Goal: Task Accomplishment & Management: Complete application form

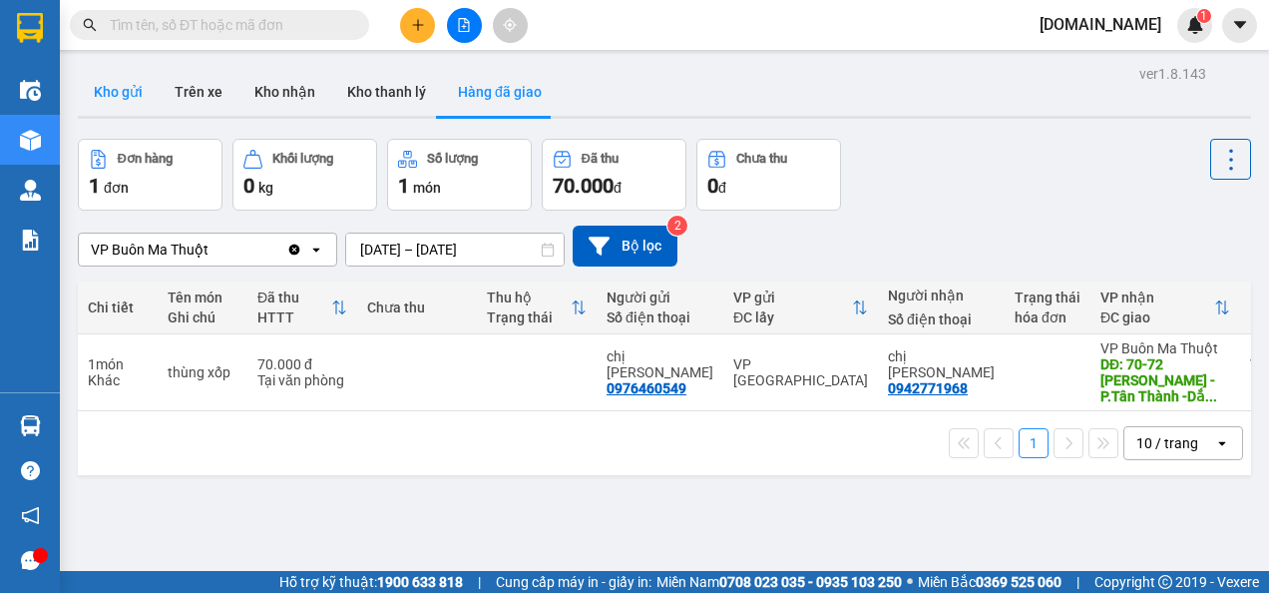
click at [115, 78] on button "Kho gửi" at bounding box center [118, 92] width 81 height 48
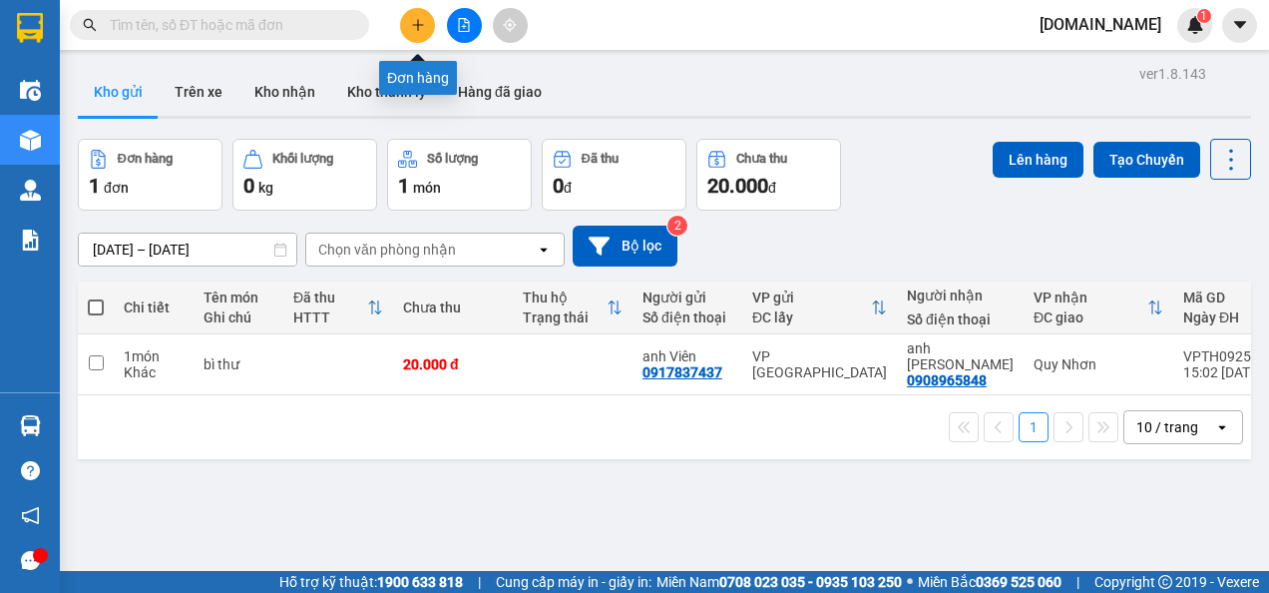
click at [420, 24] on icon "plus" at bounding box center [418, 25] width 14 height 14
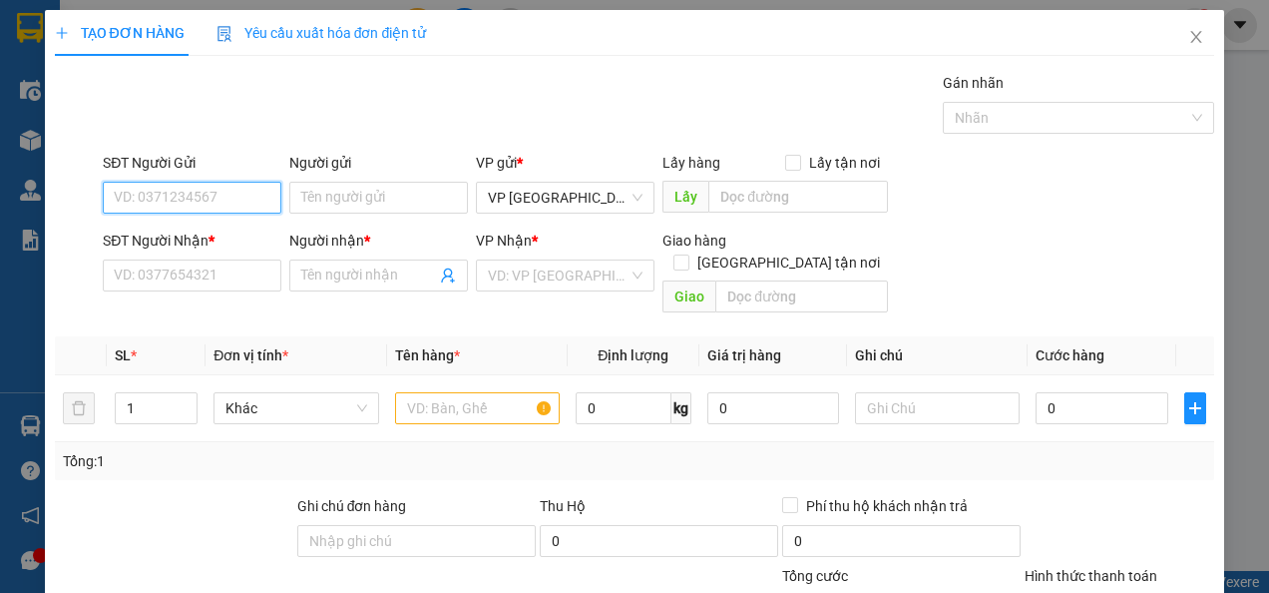
click at [158, 207] on input "SĐT Người Gửi" at bounding box center [192, 198] width 179 height 32
type input "0898178386"
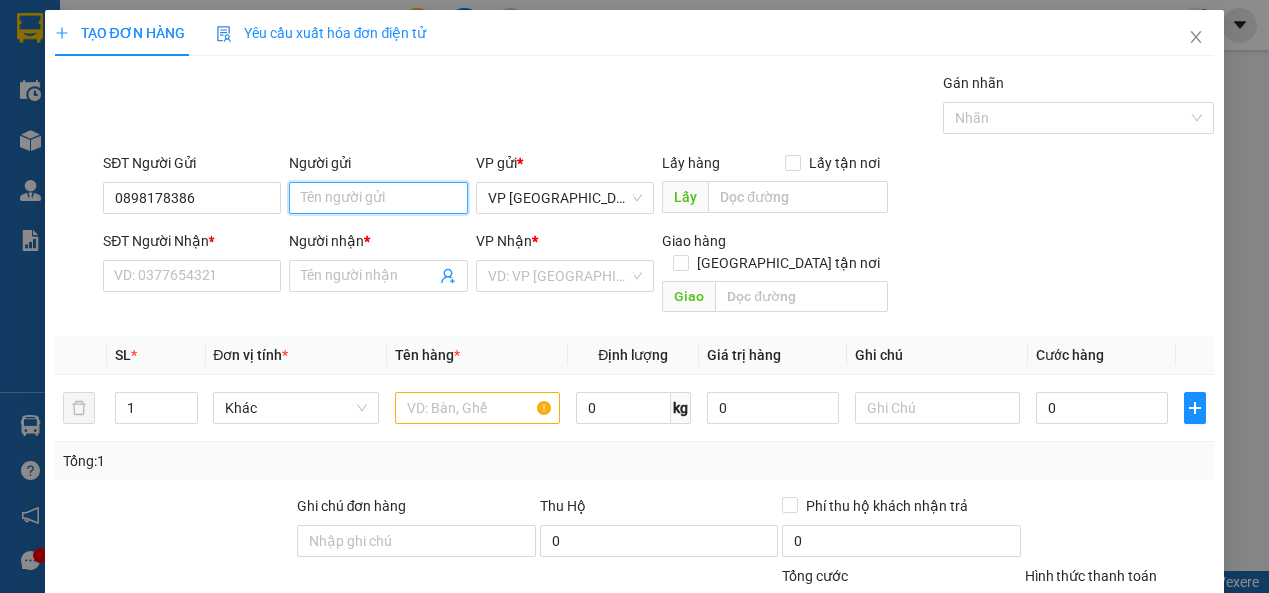
click at [327, 195] on input "Người gửi" at bounding box center [378, 198] width 179 height 32
type input "[PERSON_NAME]"
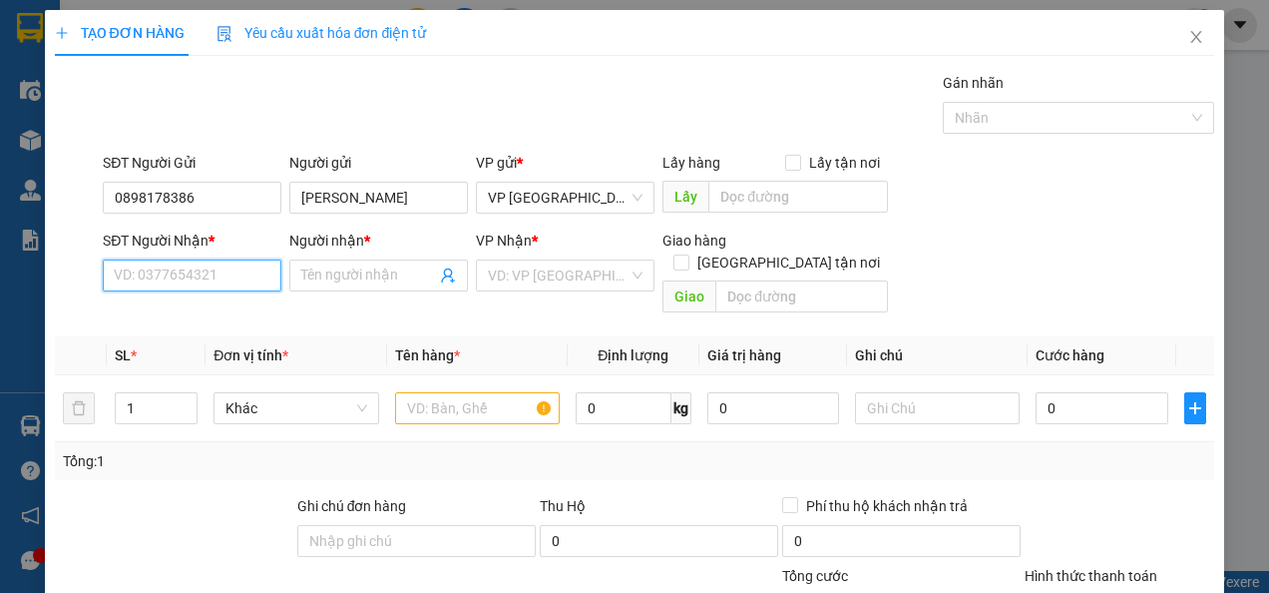
click at [212, 275] on input "SĐT Người Nhận *" at bounding box center [192, 275] width 179 height 32
type input "0906968269"
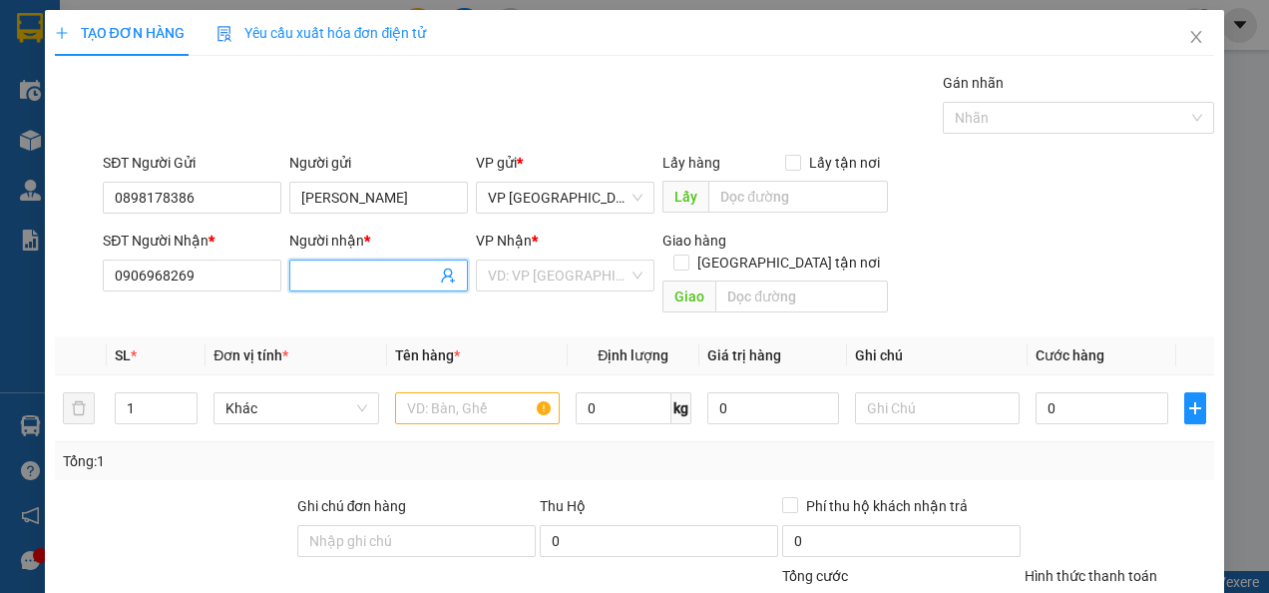
click at [333, 272] on input "Người nhận *" at bounding box center [368, 275] width 135 height 22
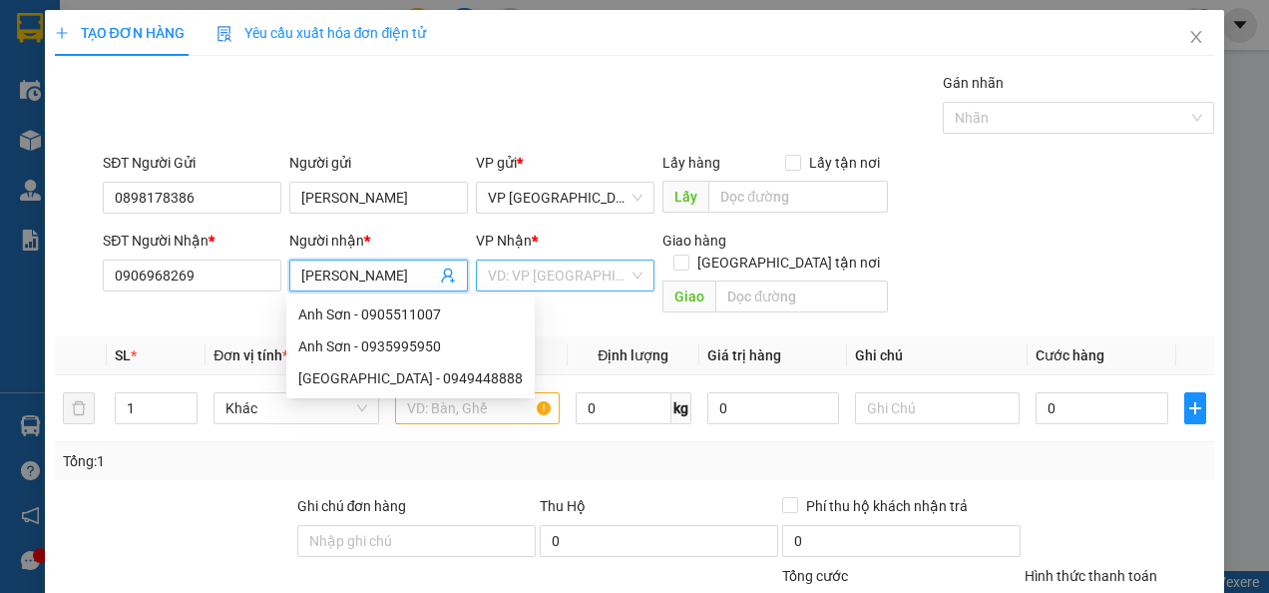
type input "[PERSON_NAME]"
click at [517, 268] on input "search" at bounding box center [558, 275] width 141 height 30
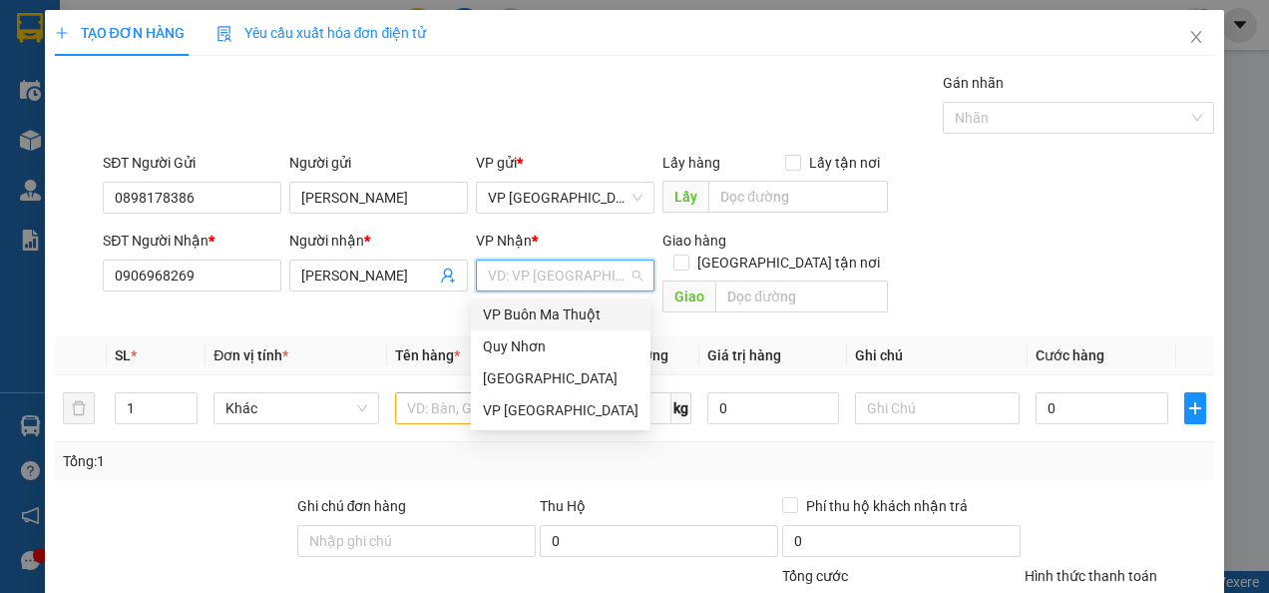
click at [519, 307] on div "VP Buôn Ma Thuột" at bounding box center [561, 314] width 156 height 22
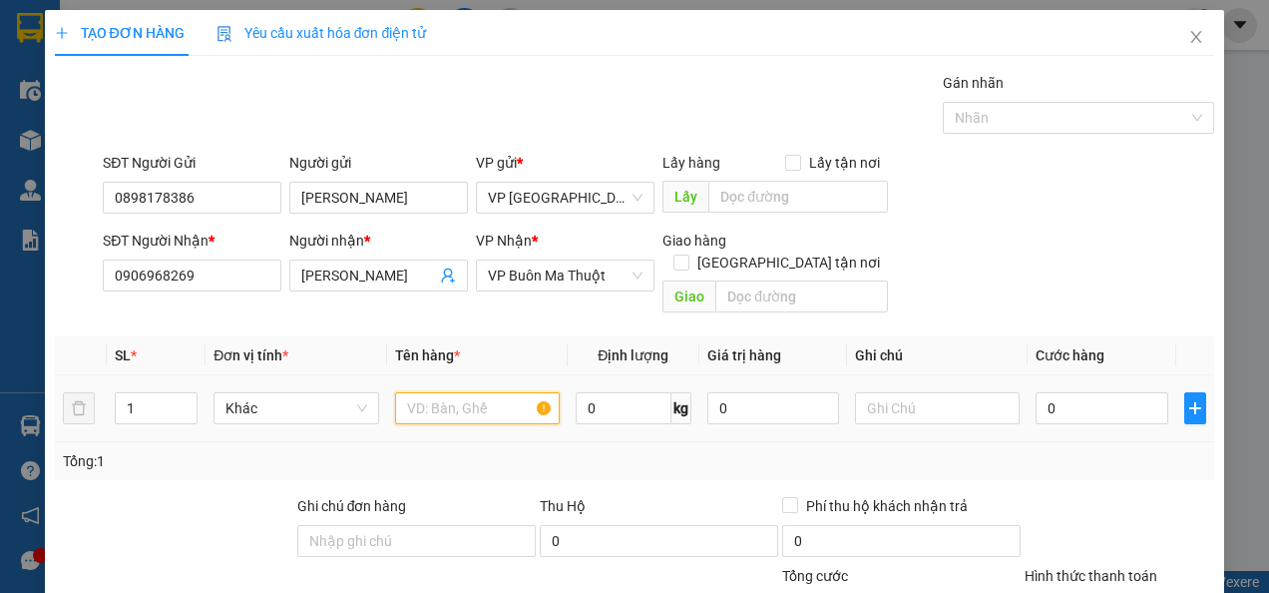
click at [445, 393] on input "text" at bounding box center [477, 408] width 165 height 32
type input "tài liệu hồ sơ"
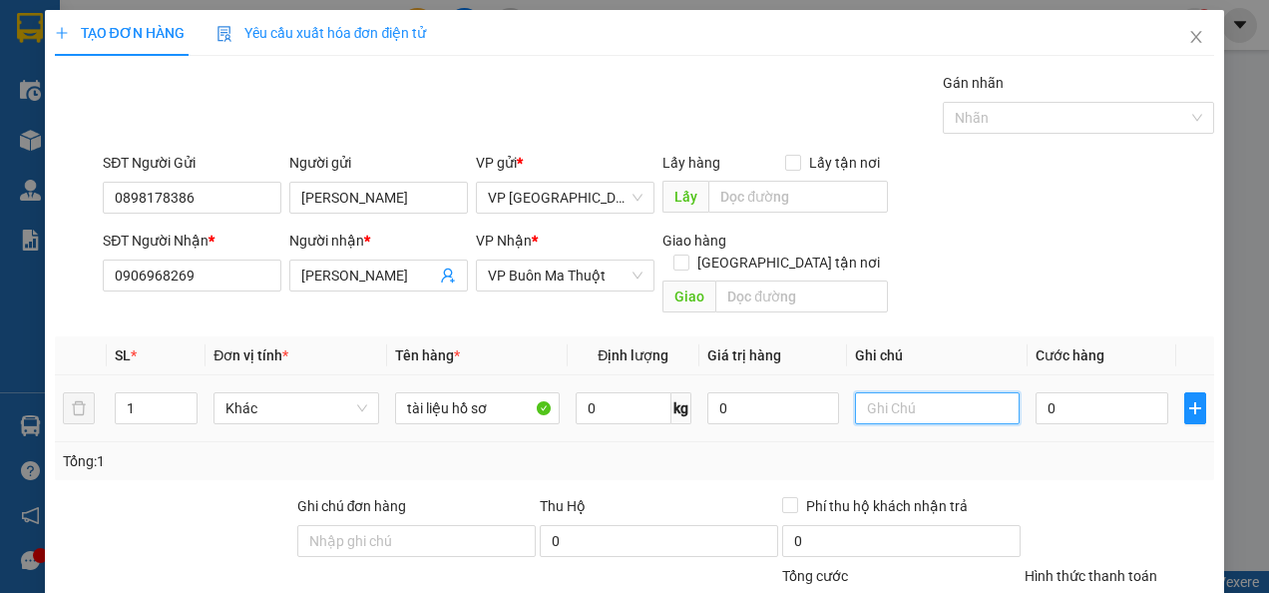
click at [898, 392] on input "text" at bounding box center [937, 408] width 165 height 32
click at [1055, 394] on input "0" at bounding box center [1102, 408] width 132 height 32
type input "003"
type input "3"
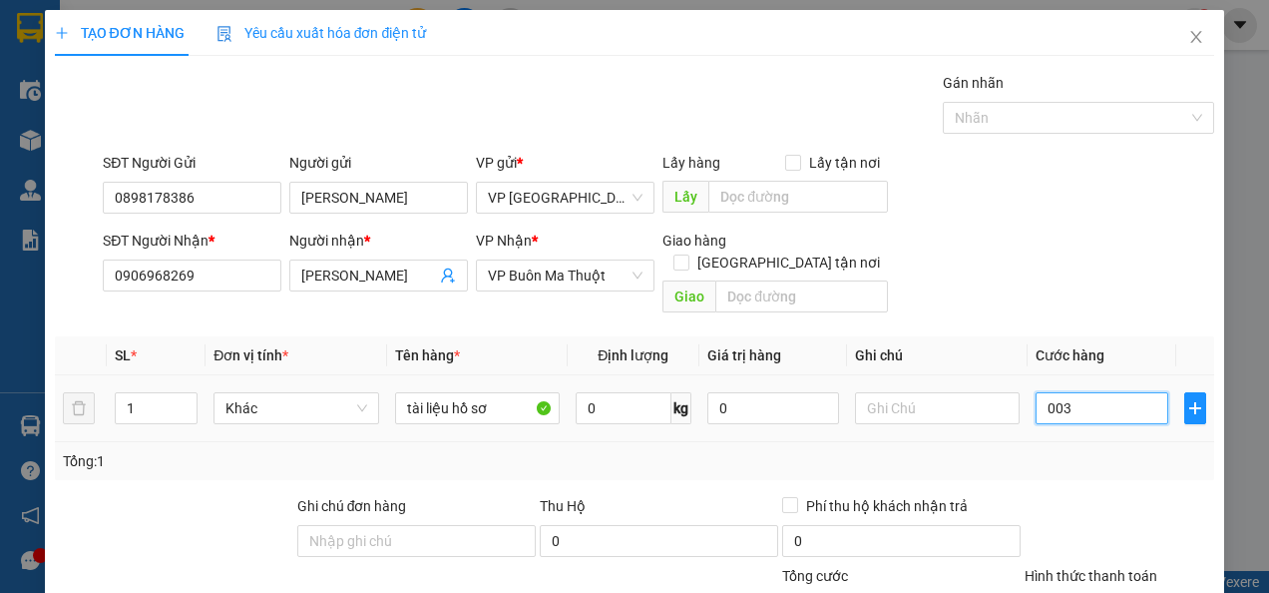
type input "0.030"
type input "30"
type input "00.300"
type input "300"
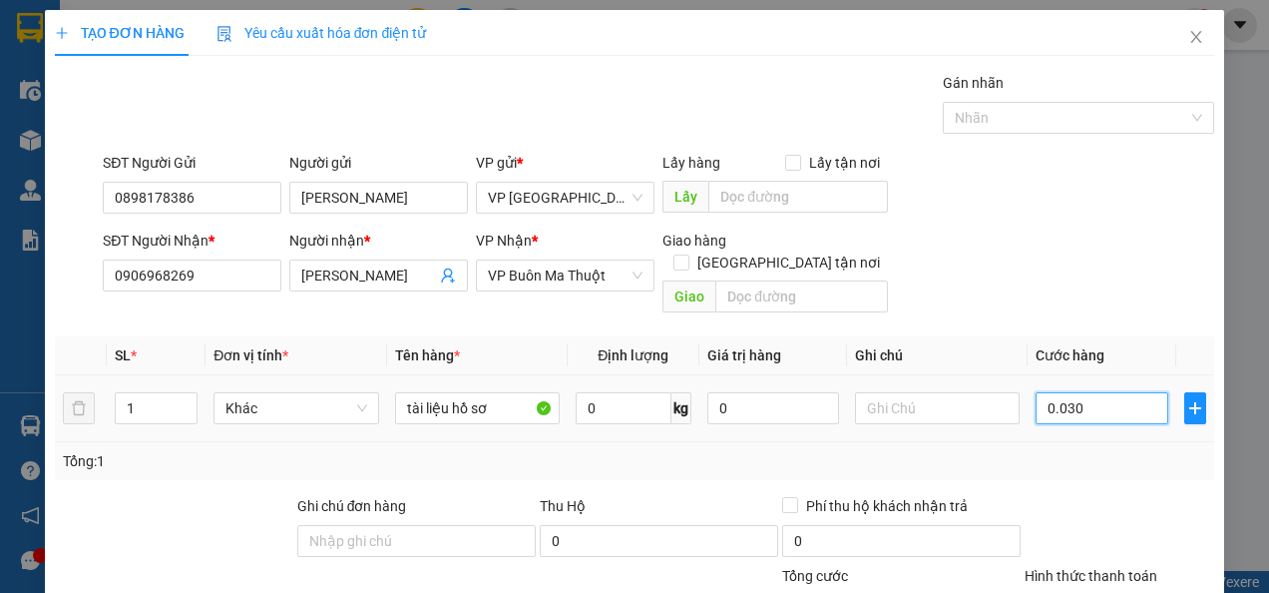
type input "300"
type input "0.003.000"
type input "3.000"
type input "000.030.000"
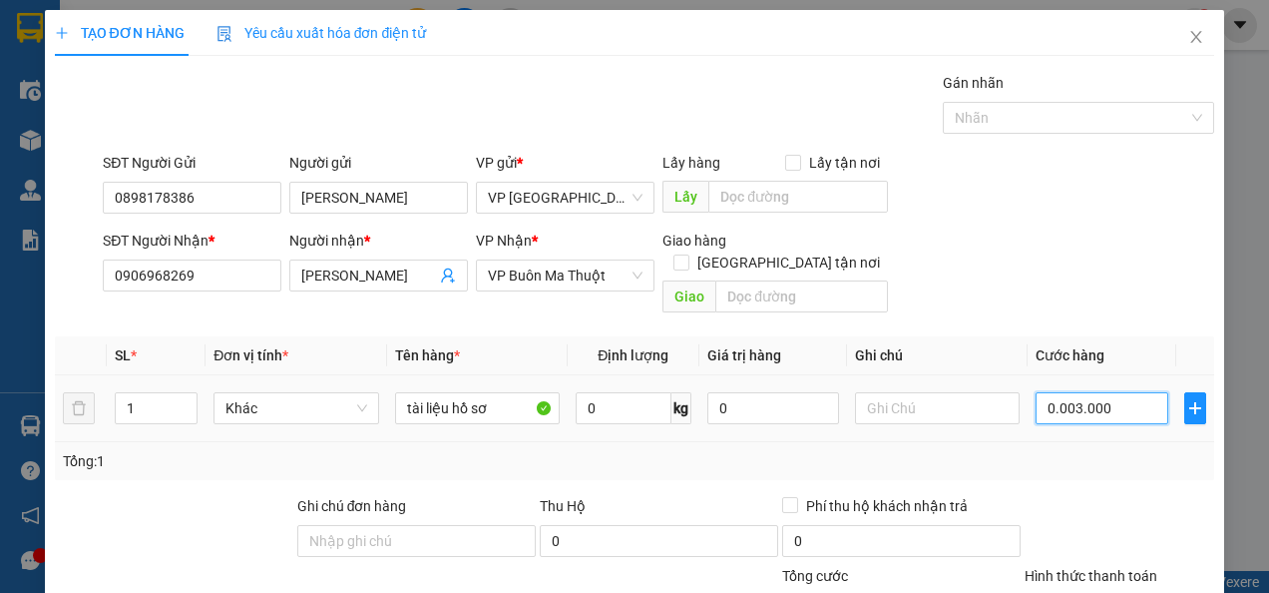
type input "30.000"
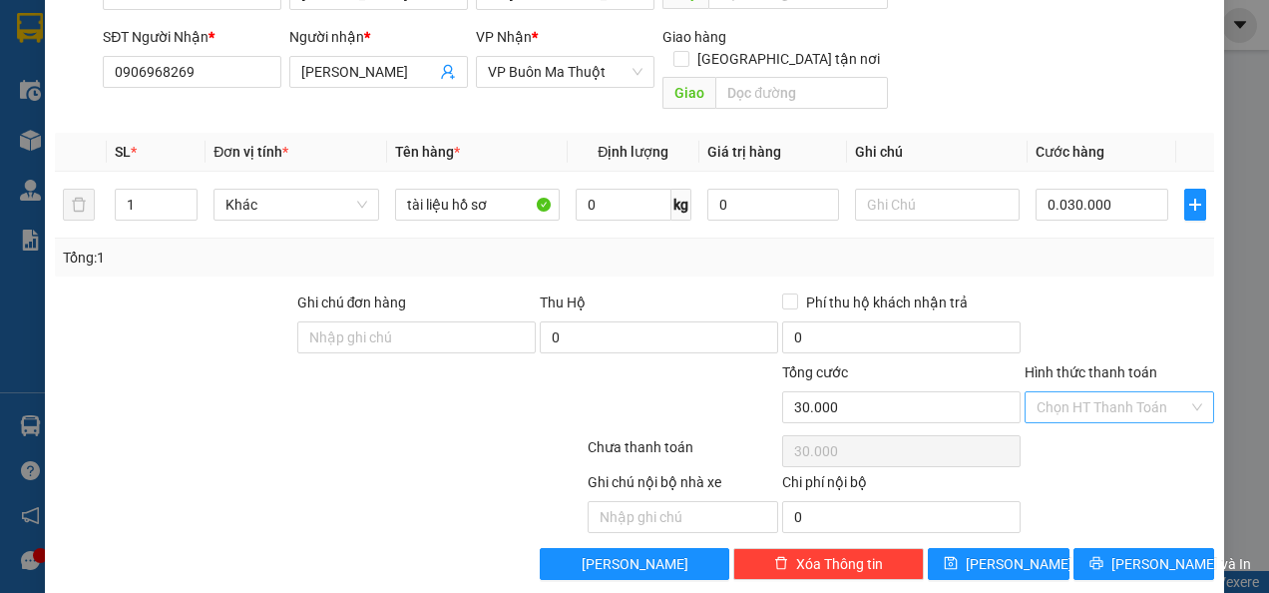
type input "30.000"
click at [1069, 392] on input "Hình thức thanh toán" at bounding box center [1113, 407] width 152 height 30
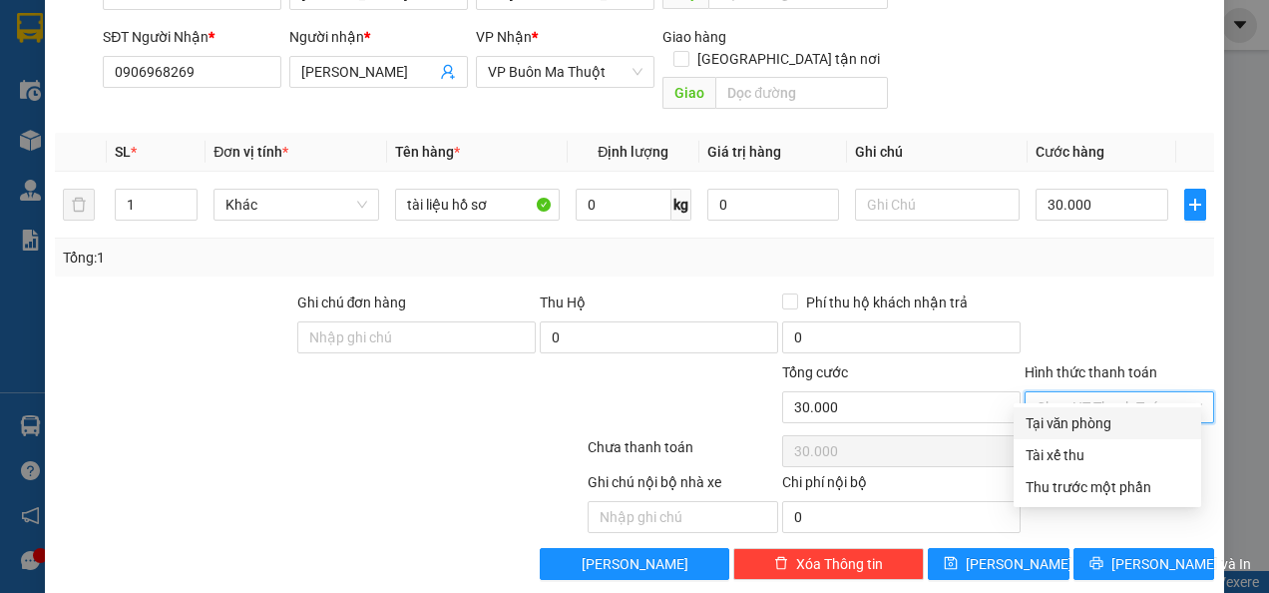
click at [1064, 433] on div "Tại văn phòng" at bounding box center [1108, 423] width 188 height 32
type input "0"
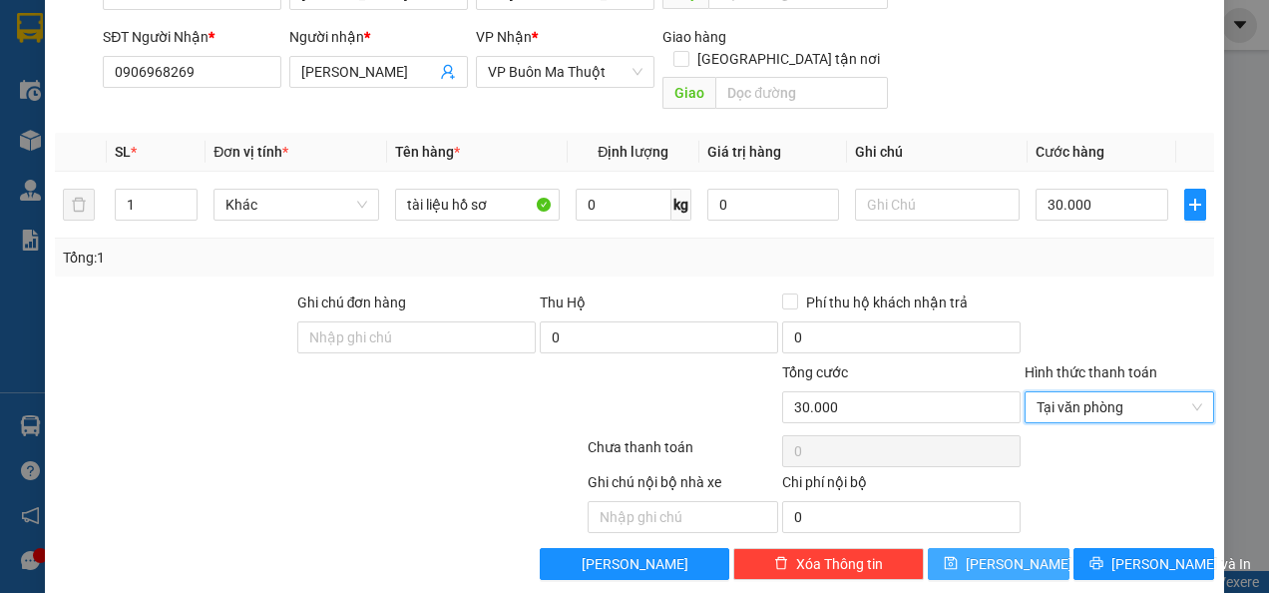
click at [958, 557] on icon "save" at bounding box center [951, 563] width 13 height 13
type input "0"
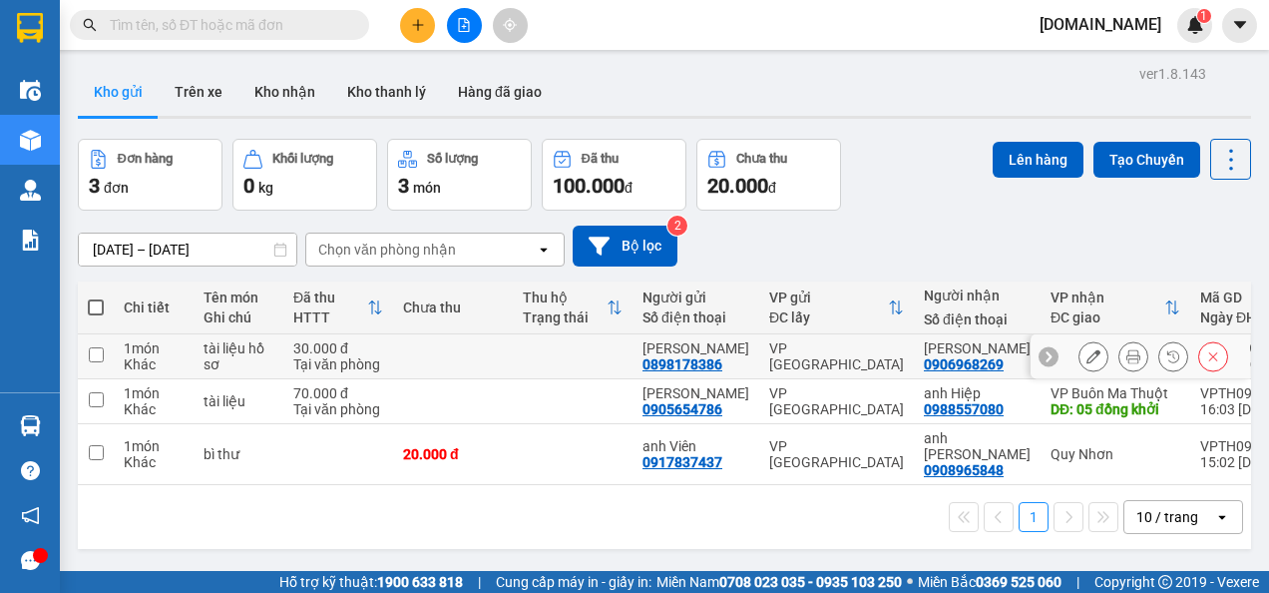
click at [189, 354] on td "1 món Khác" at bounding box center [154, 356] width 80 height 45
checkbox input "true"
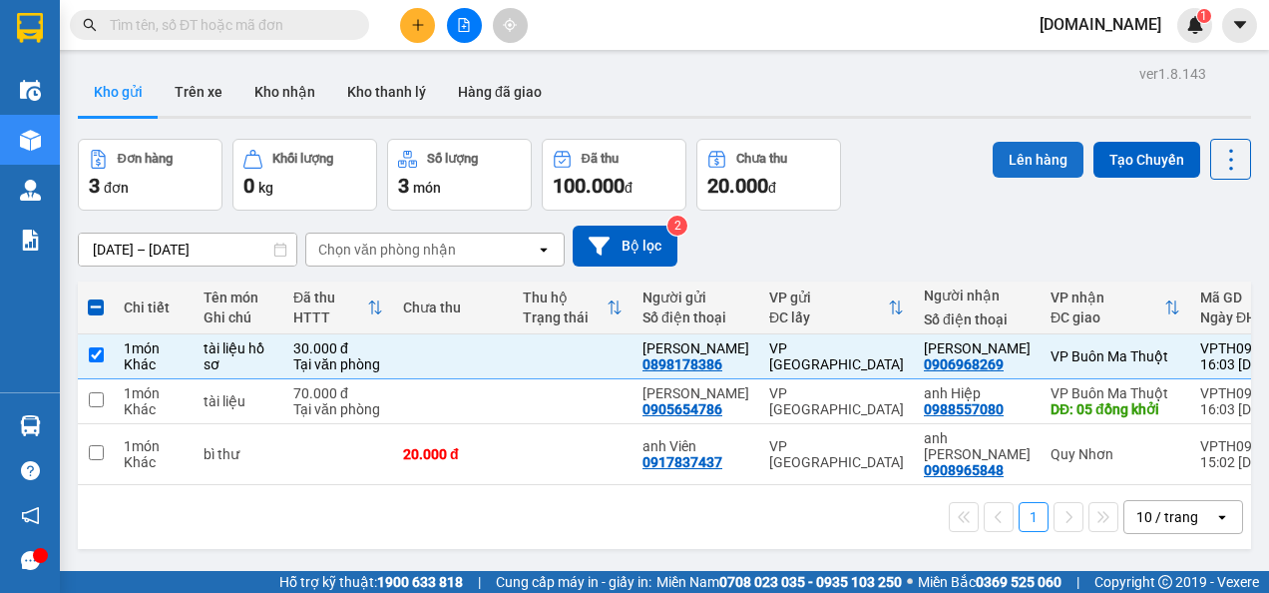
click at [1013, 165] on button "Lên hàng" at bounding box center [1038, 160] width 91 height 36
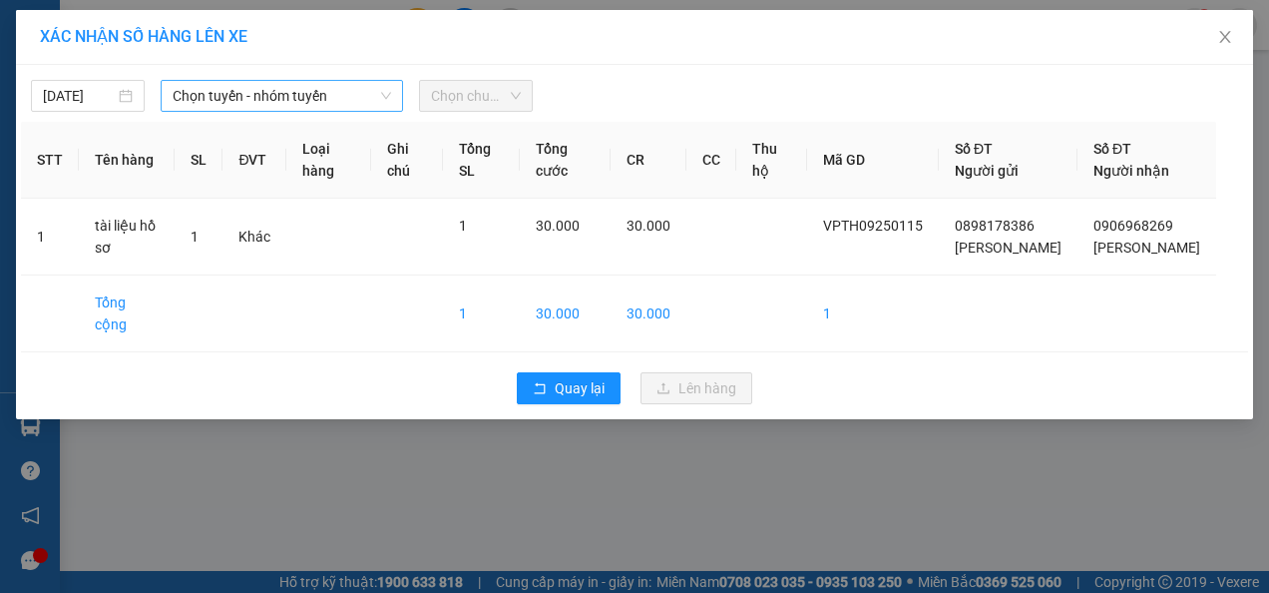
click at [240, 88] on span "Chọn tuyến - nhóm tuyến" at bounding box center [283, 96] width 220 height 30
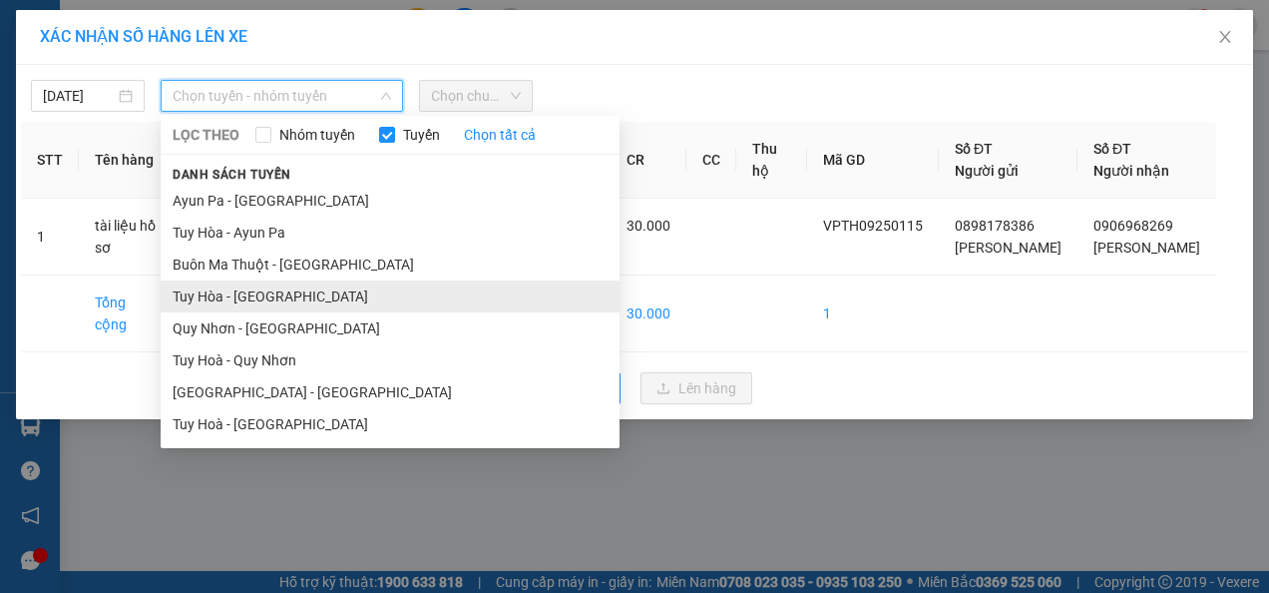
click at [277, 292] on li "Tuy Hòa - [GEOGRAPHIC_DATA]" at bounding box center [390, 296] width 459 height 32
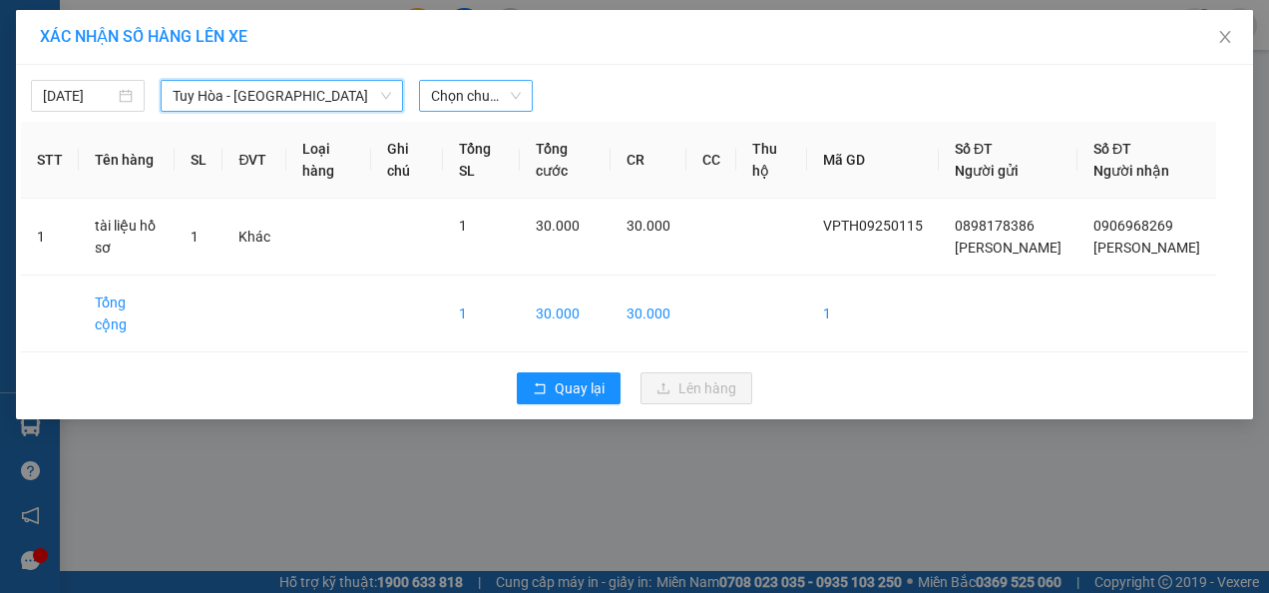
click at [489, 106] on span "Chọn chuyến" at bounding box center [476, 96] width 90 height 30
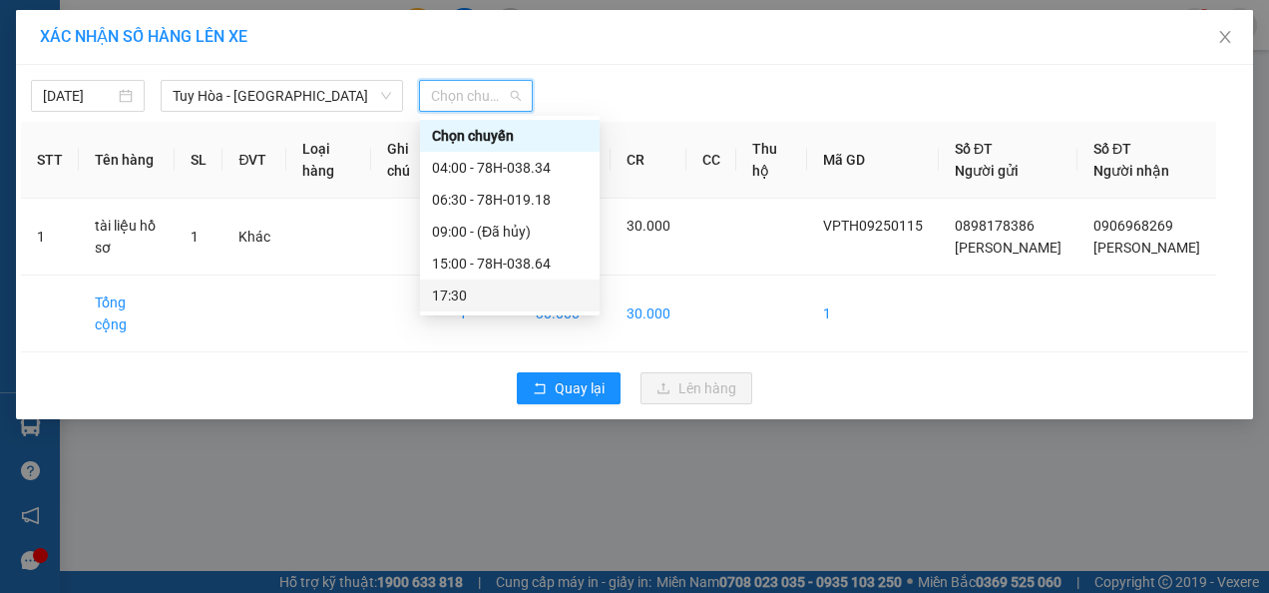
click at [473, 288] on div "17:30" at bounding box center [510, 295] width 156 height 22
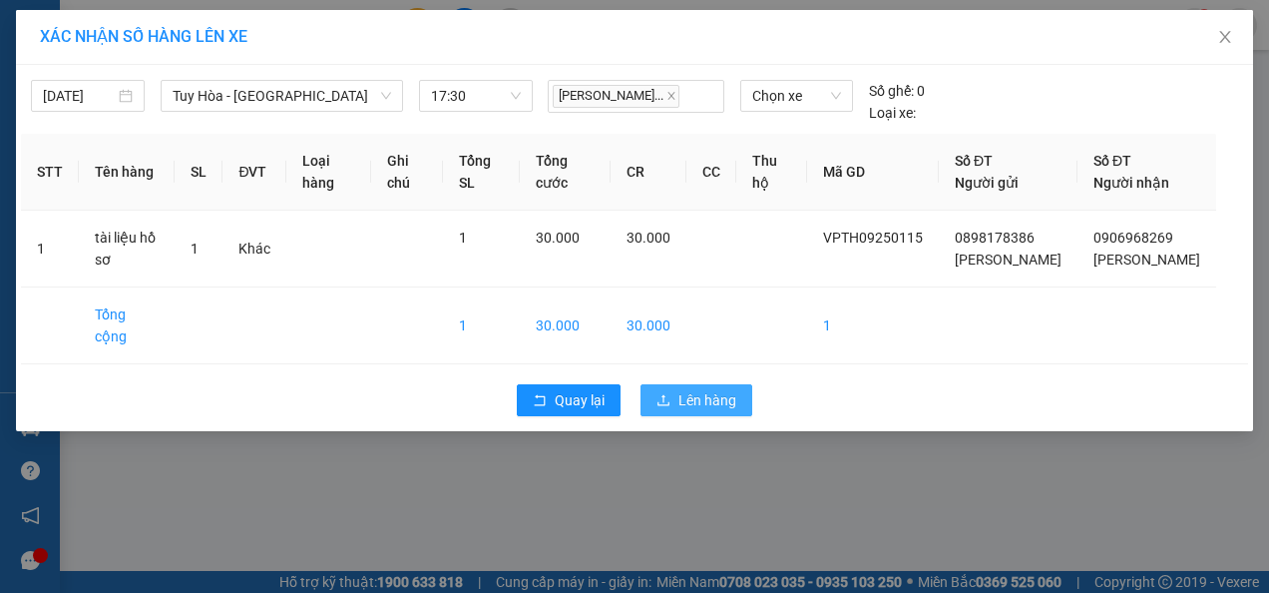
click at [712, 405] on span "Lên hàng" at bounding box center [707, 400] width 58 height 22
